Goal: Information Seeking & Learning: Learn about a topic

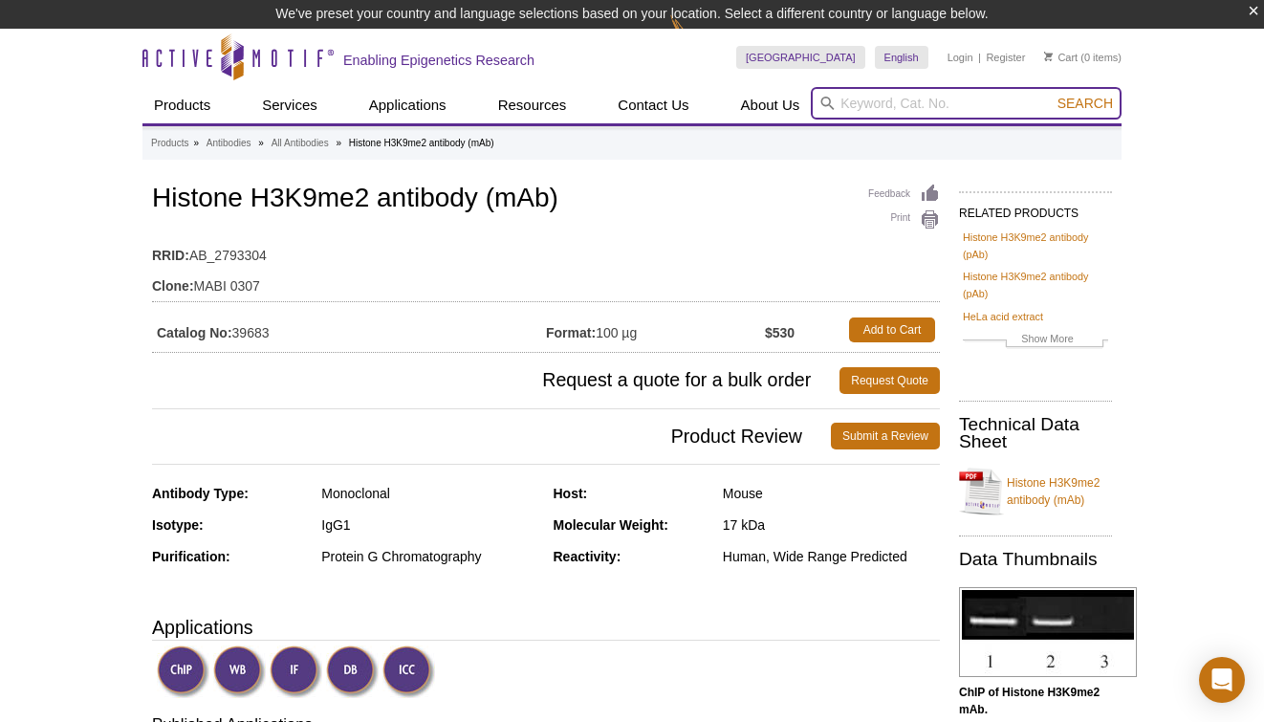
click at [880, 110] on input "search" at bounding box center [966, 103] width 311 height 33
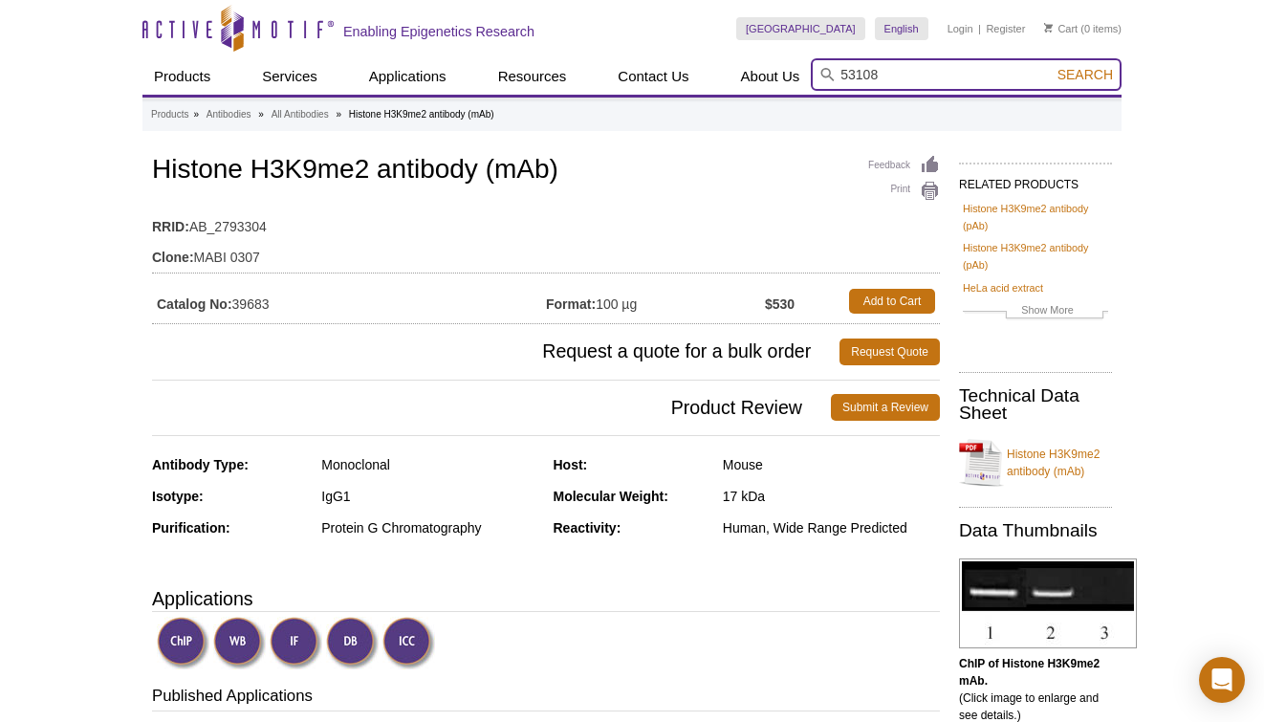
type input "53108"
click at [1052, 66] on button "Search" at bounding box center [1085, 74] width 67 height 17
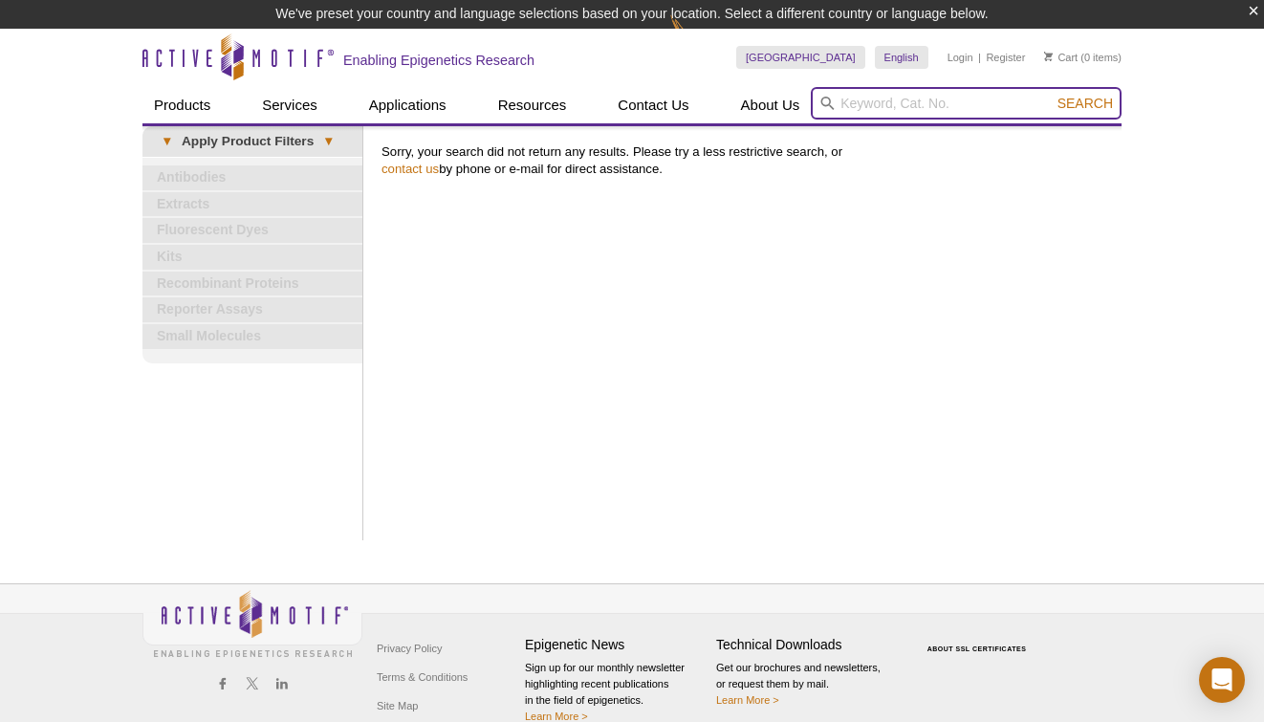
click at [870, 101] on input "search" at bounding box center [966, 103] width 311 height 33
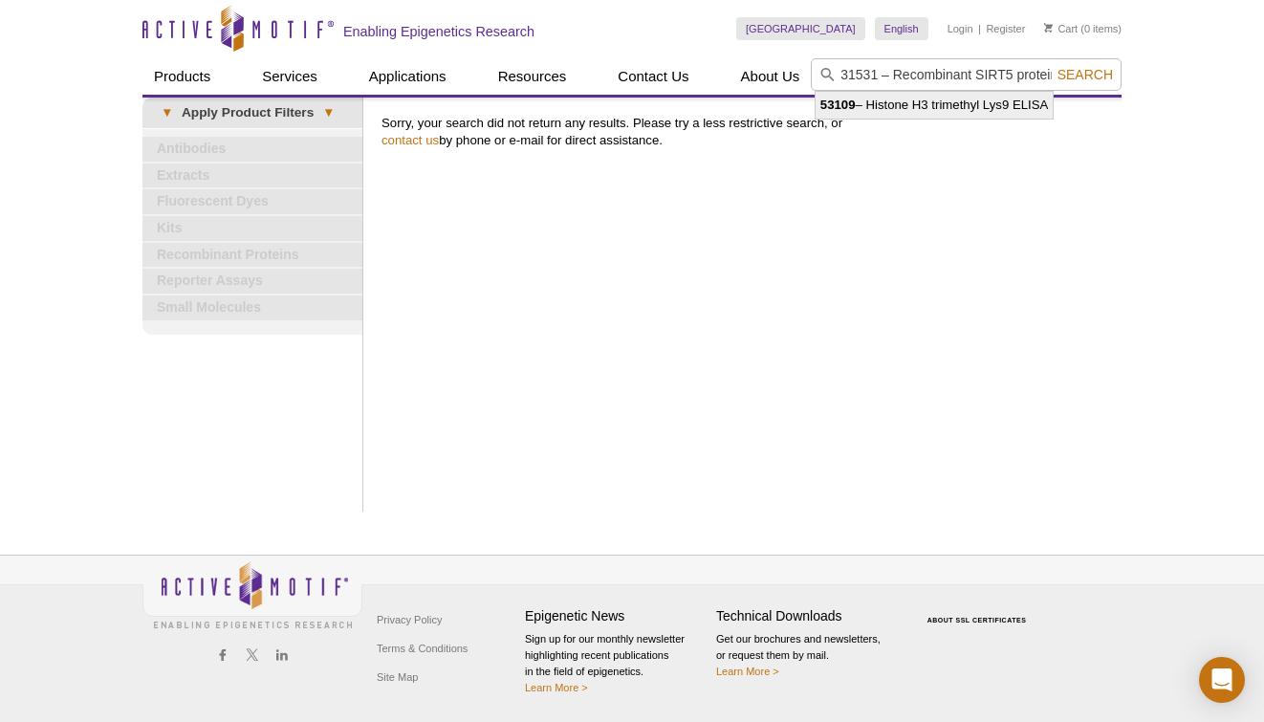
click at [938, 105] on li "53109 – Histone H3 trimethyl Lys9 ELISA" at bounding box center [934, 105] width 237 height 27
type input "53109 – Histone H3 trimethyl Lys9 ELISA"
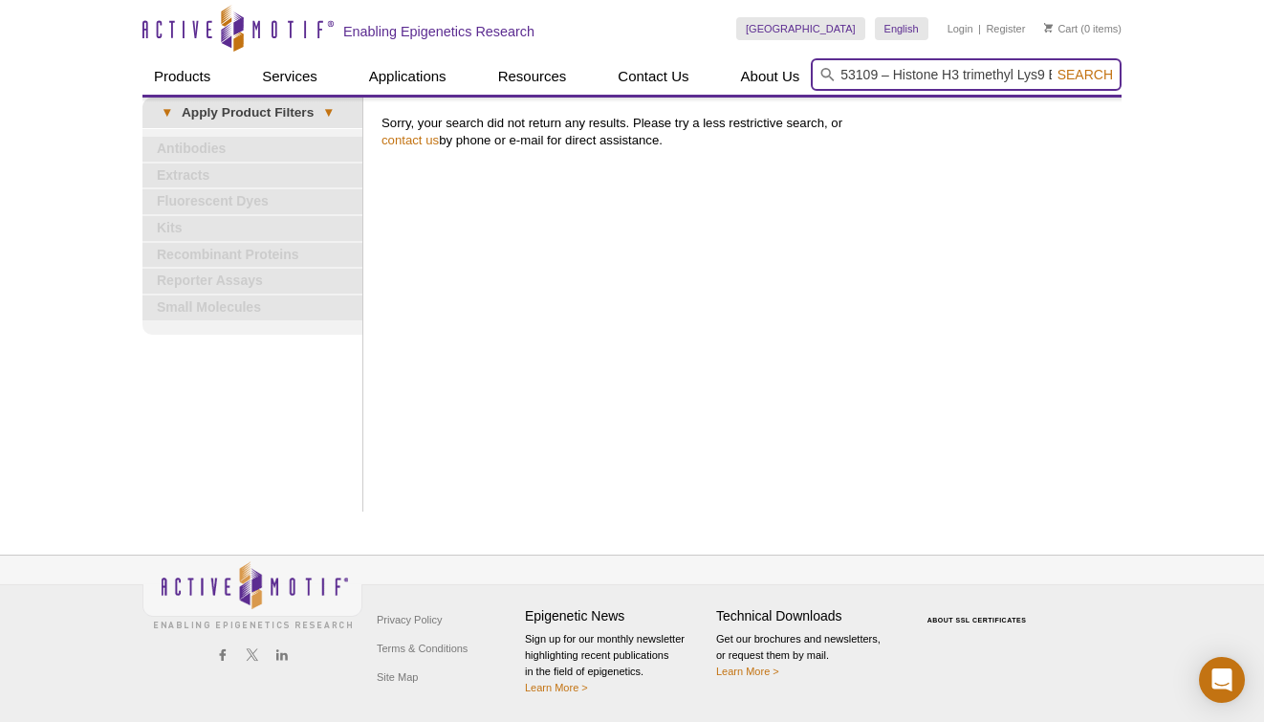
scroll to position [0, 38]
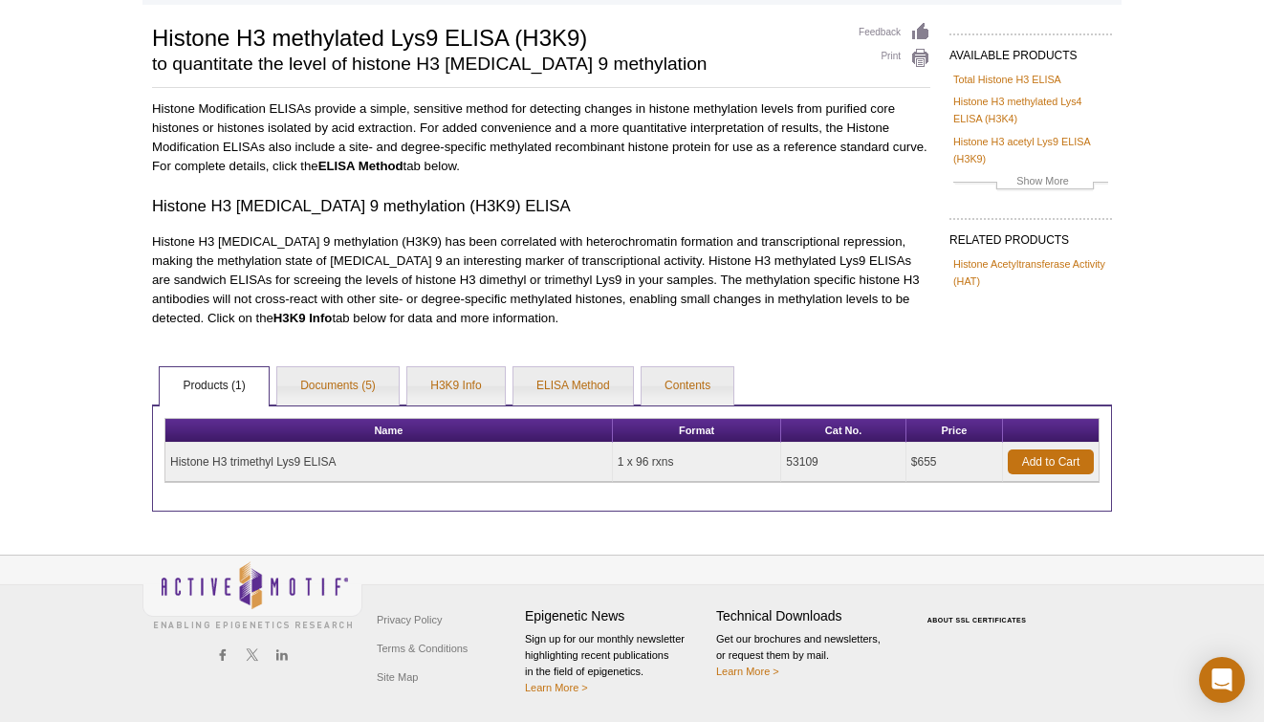
scroll to position [168, 0]
click at [498, 367] on link "H3K9 Info" at bounding box center [455, 386] width 97 height 38
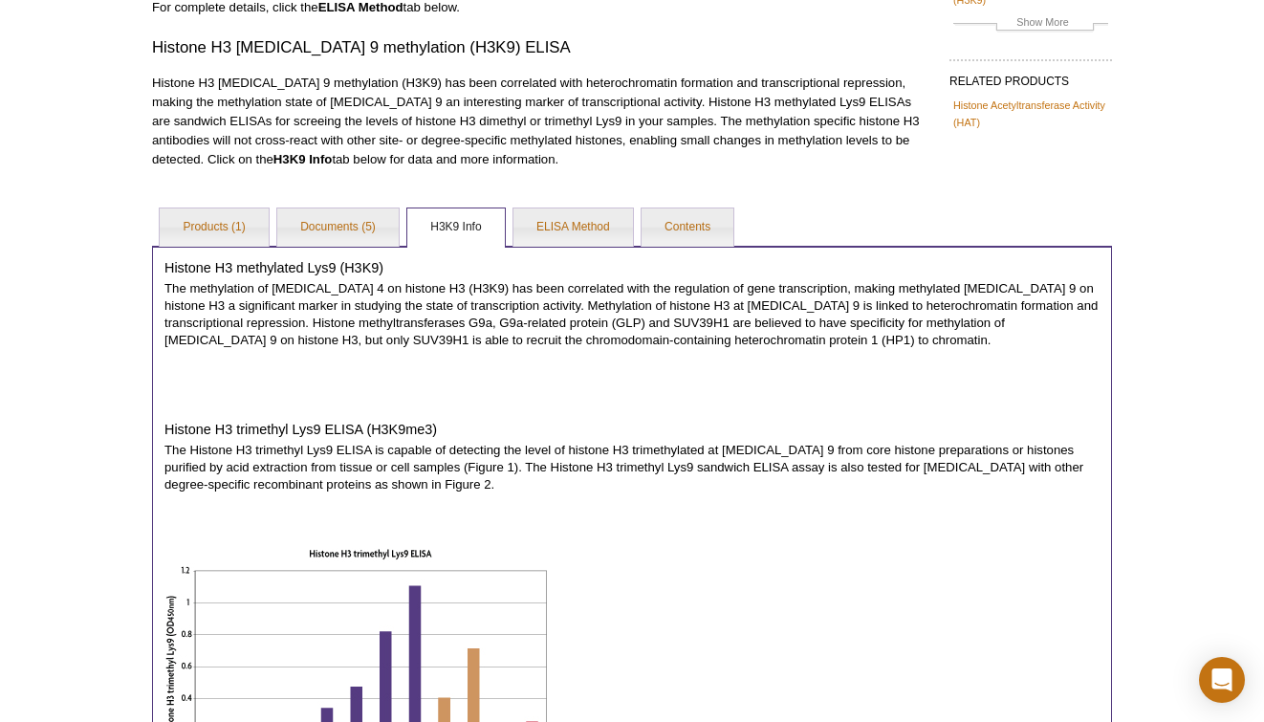
scroll to position [222, 0]
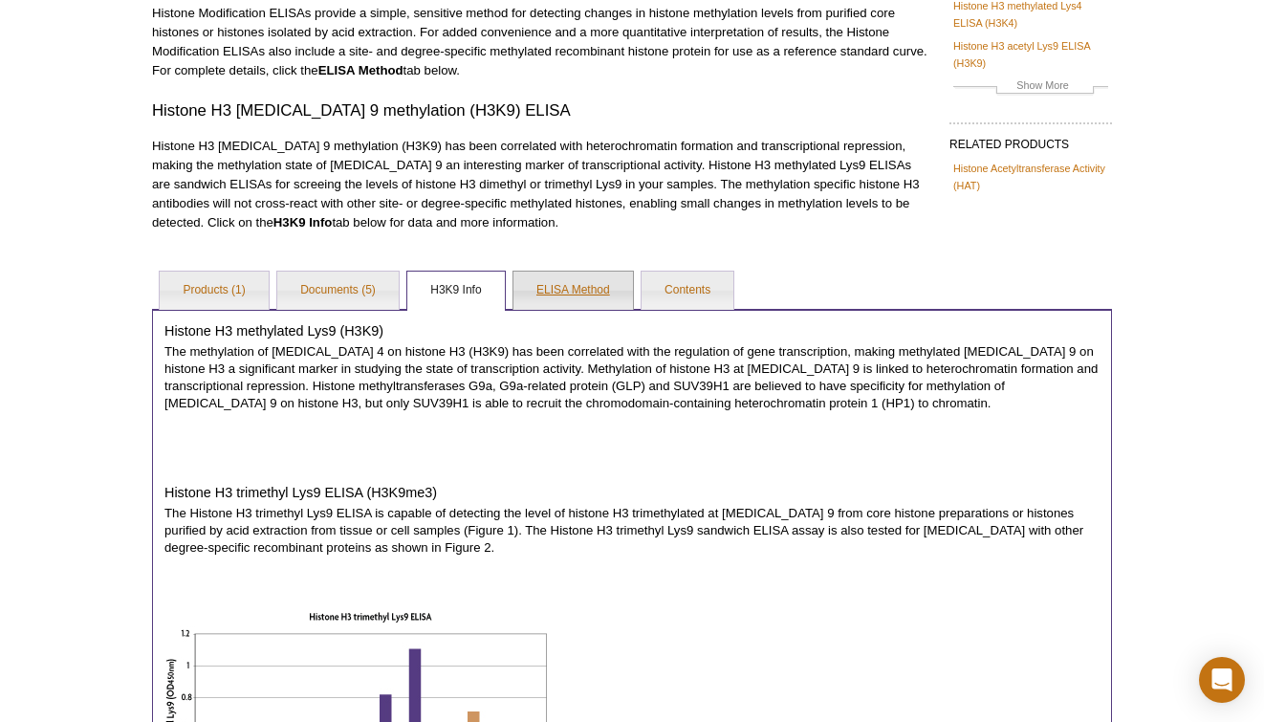
click at [618, 294] on link "ELISA Method" at bounding box center [573, 291] width 120 height 38
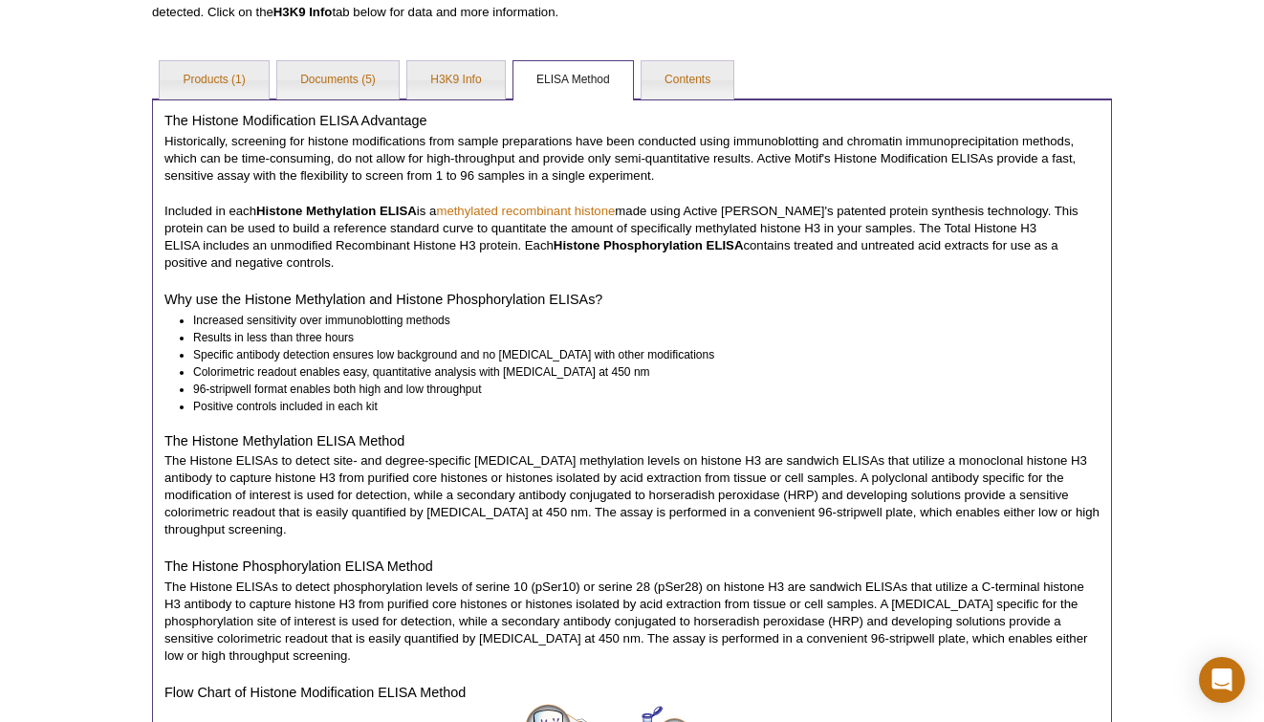
scroll to position [396, 0]
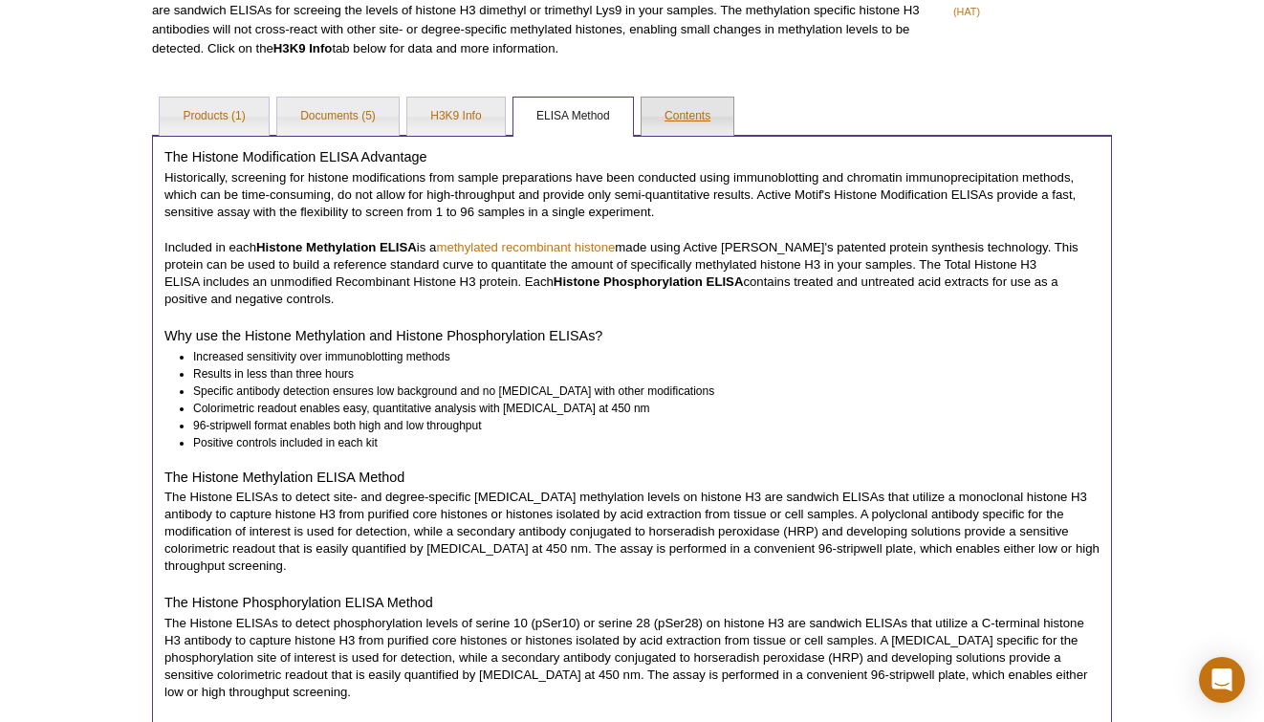
click at [733, 126] on link "Contents" at bounding box center [688, 117] width 92 height 38
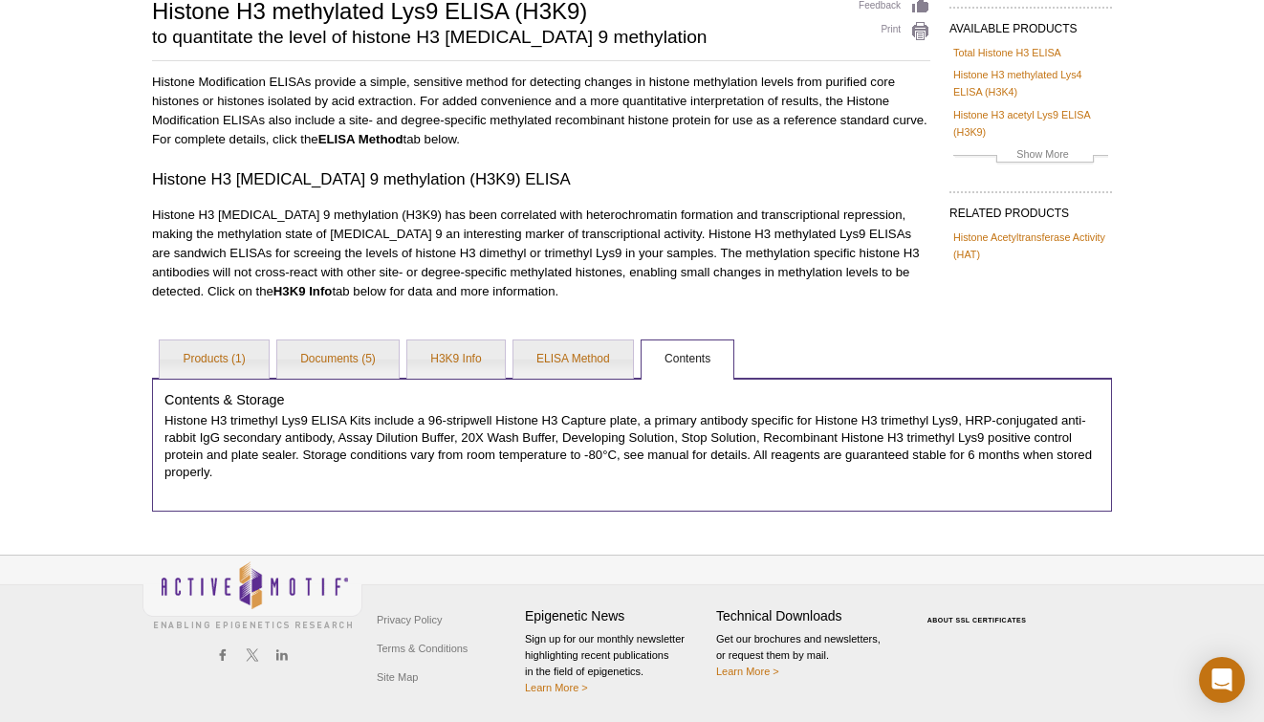
scroll to position [178, 0]
click at [215, 340] on link "Products (1)" at bounding box center [214, 359] width 108 height 38
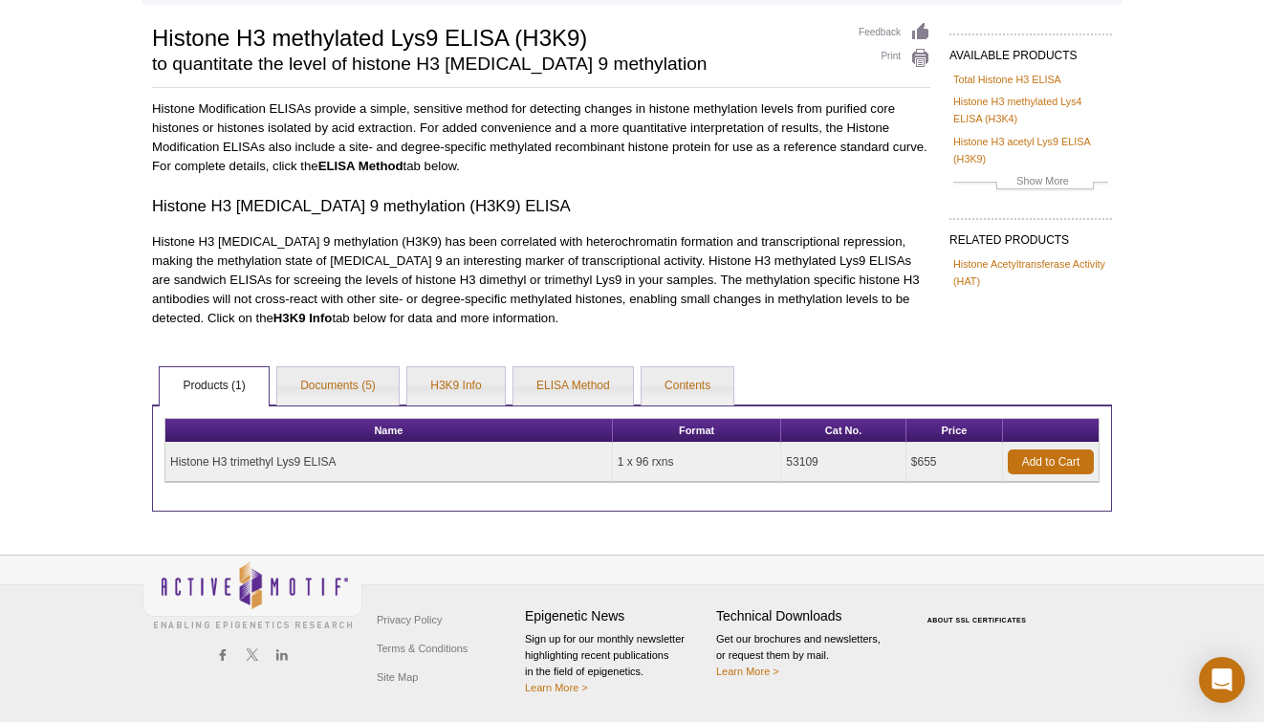
scroll to position [168, 0]
click at [361, 367] on link "Documents (5)" at bounding box center [337, 386] width 121 height 38
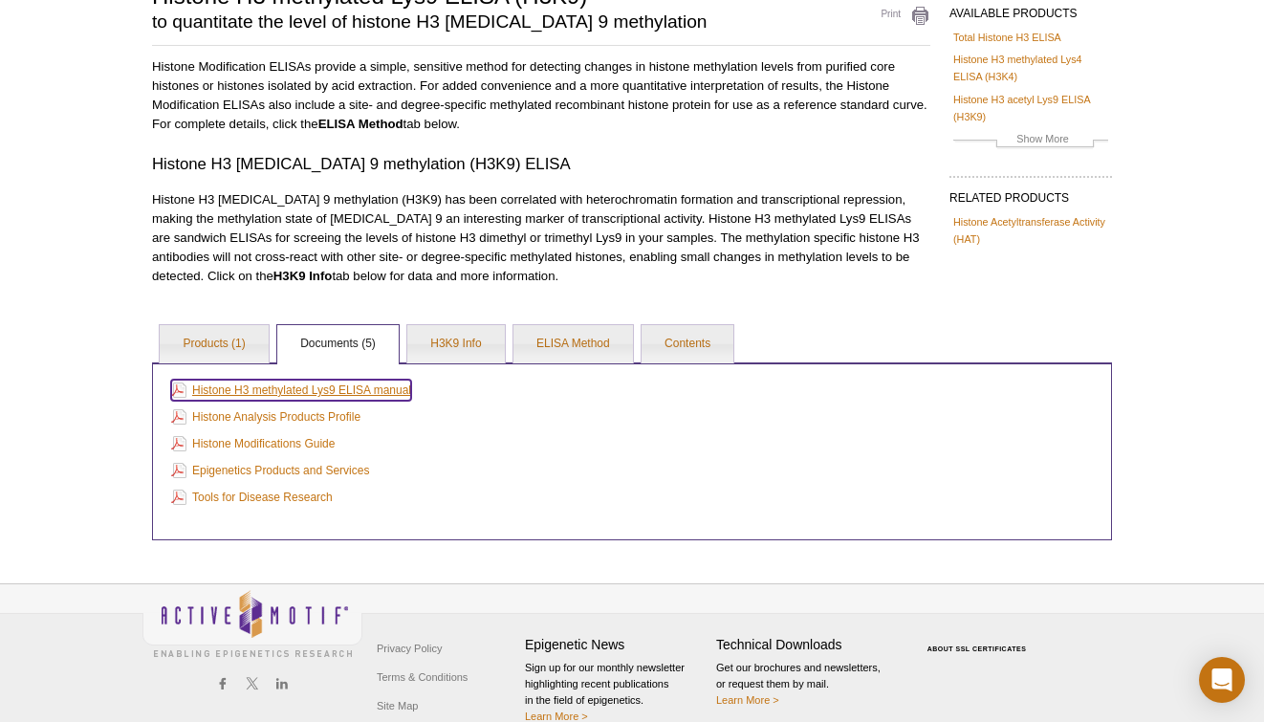
click at [347, 391] on link "Histone H3 methylated Lys9 ELISA manual" at bounding box center [291, 390] width 240 height 21
